Goal: Information Seeking & Learning: Learn about a topic

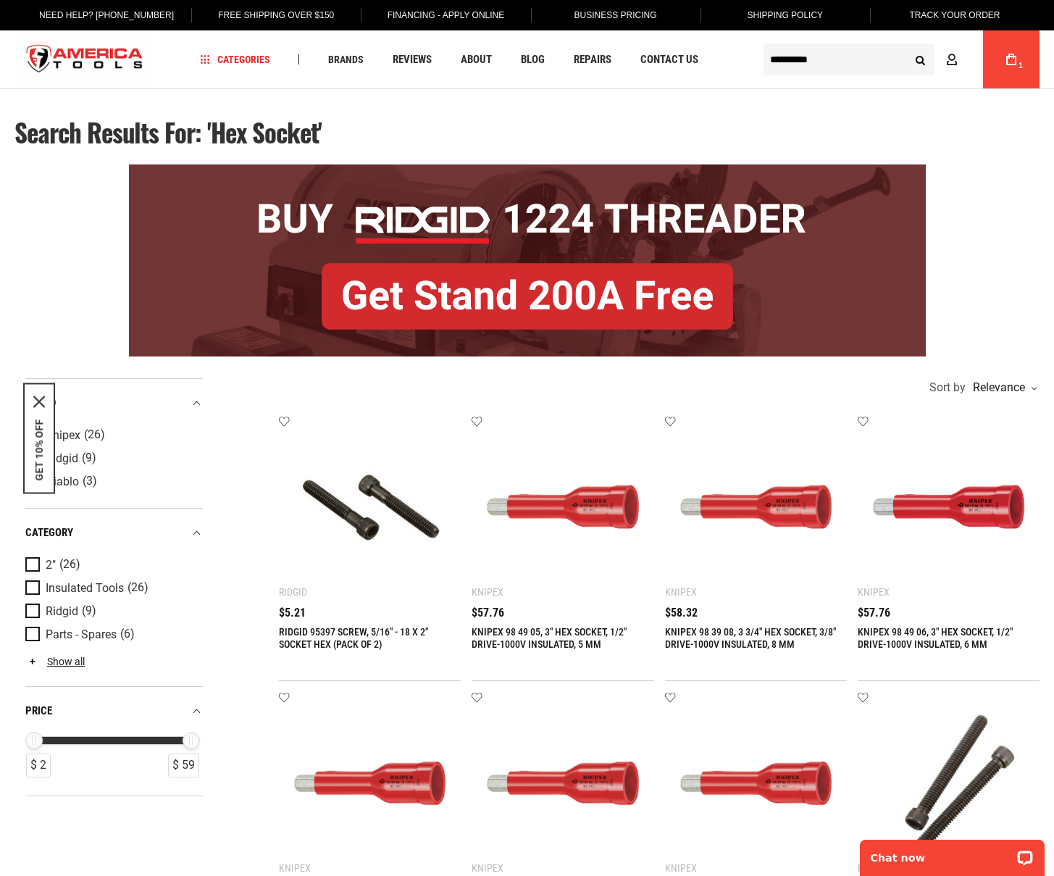
drag, startPoint x: 44, startPoint y: 396, endPoint x: 104, endPoint y: 403, distance: 60.5
click at [44, 396] on icon "close icon" at bounding box center [39, 402] width 12 height 12
click at [538, 62] on span "Blog" at bounding box center [533, 59] width 24 height 11
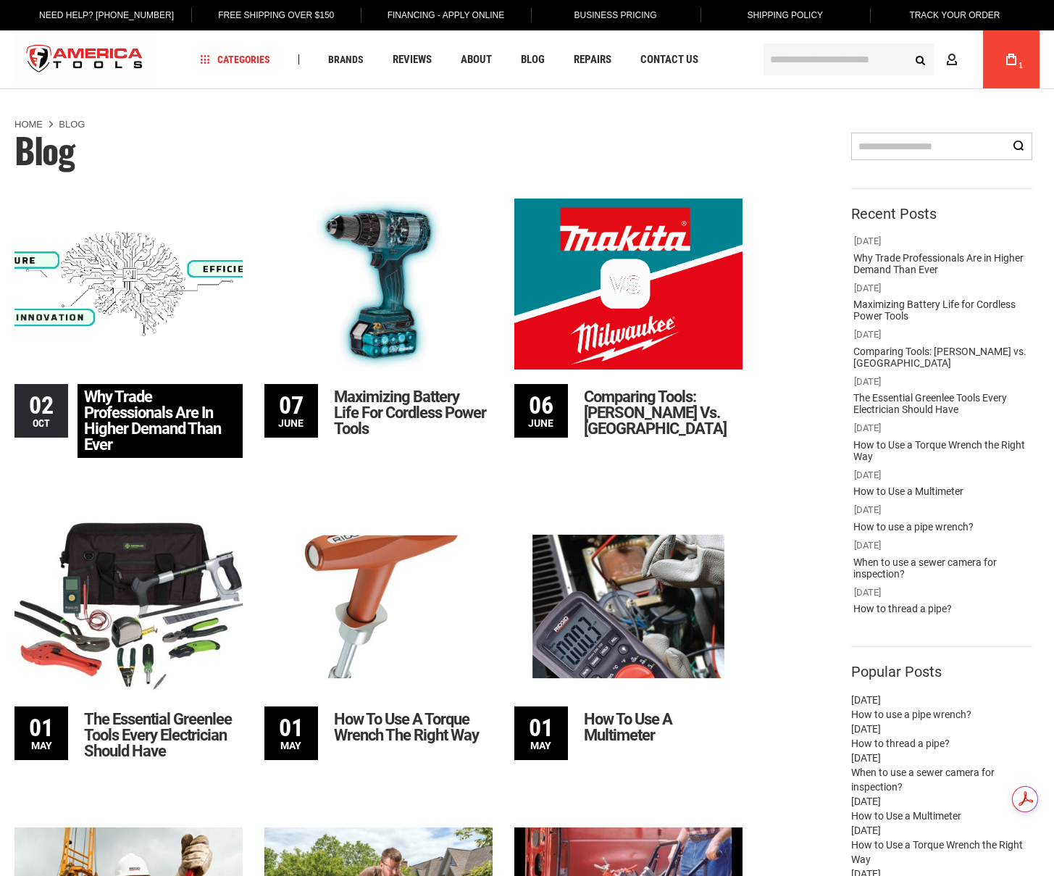
click at [125, 262] on img at bounding box center [128, 284] width 228 height 171
